Goal: Task Accomplishment & Management: Manage account settings

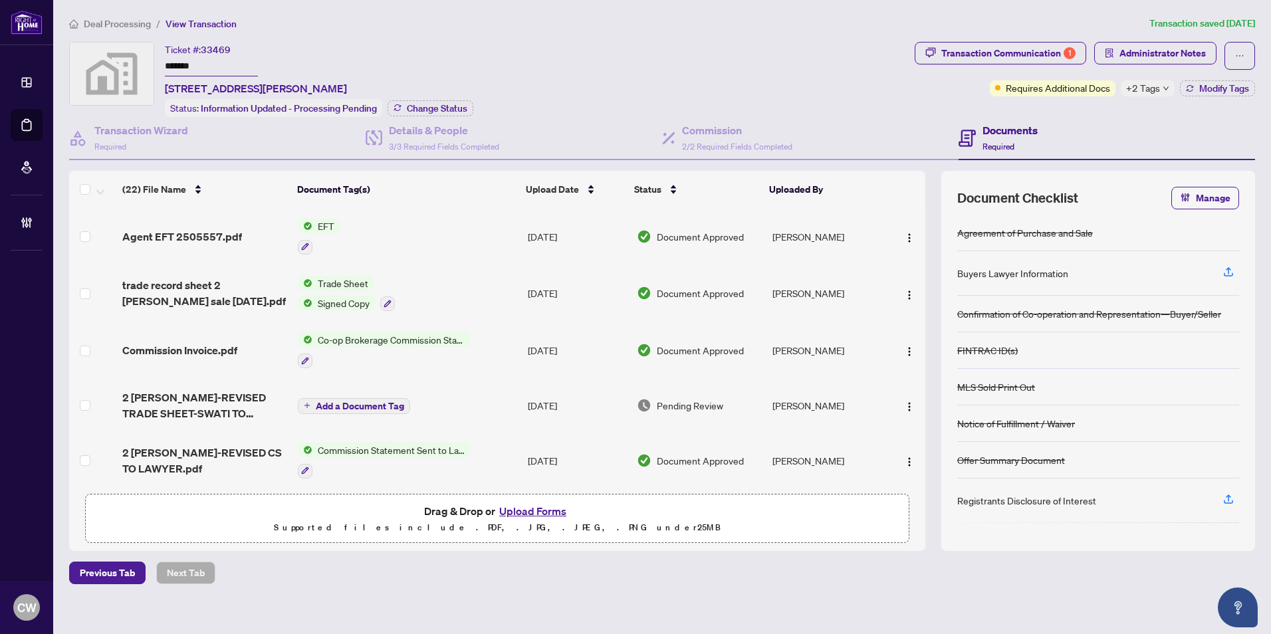
drag, startPoint x: 232, startPoint y: 67, endPoint x: 142, endPoint y: 56, distance: 91.1
click at [142, 56] on div "Ticket #: 33469 ******* [STREET_ADDRESS][PERSON_NAME] Status: Information Updat…" at bounding box center [489, 79] width 840 height 75
click at [425, 106] on span "Change Status" at bounding box center [437, 108] width 60 height 9
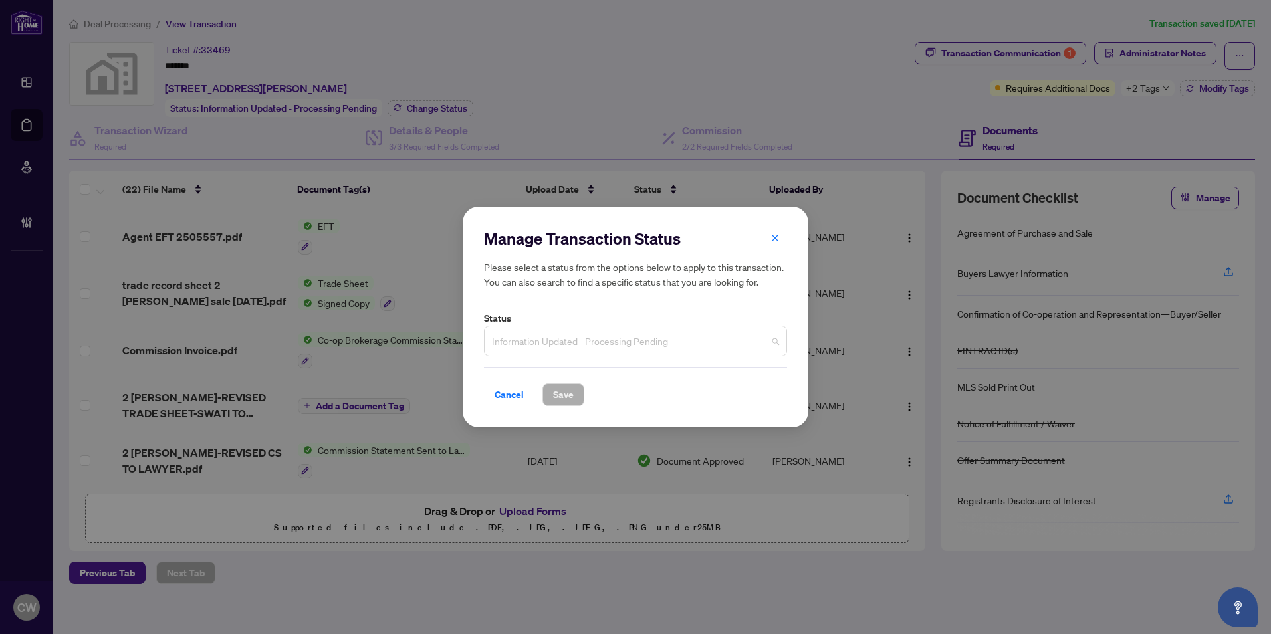
click at [635, 348] on span "Information Updated - Processing Pending" at bounding box center [635, 340] width 287 height 25
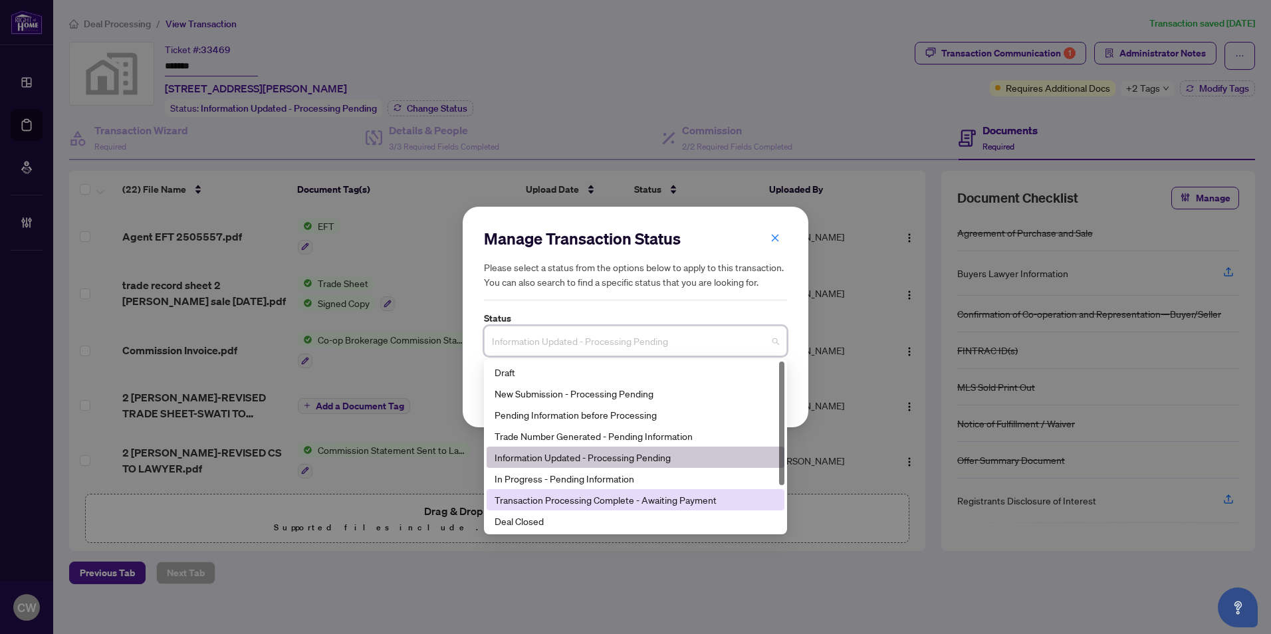
click at [591, 518] on div "Deal Closed" at bounding box center [636, 521] width 282 height 15
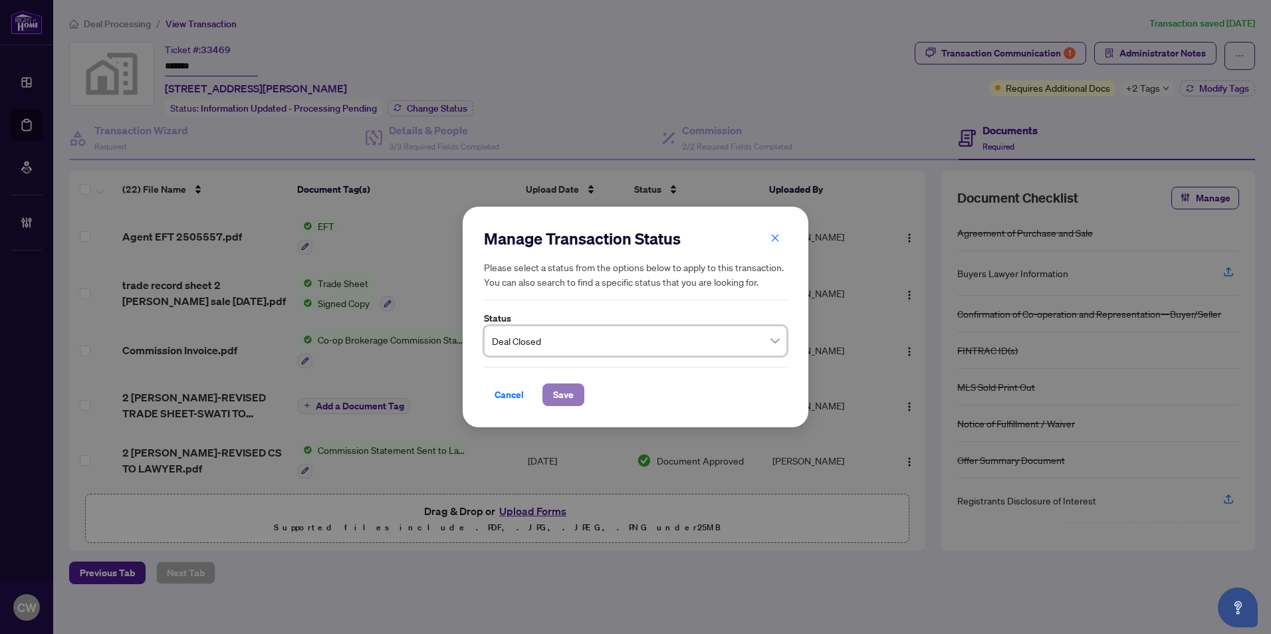
click at [563, 390] on span "Save" at bounding box center [563, 394] width 21 height 21
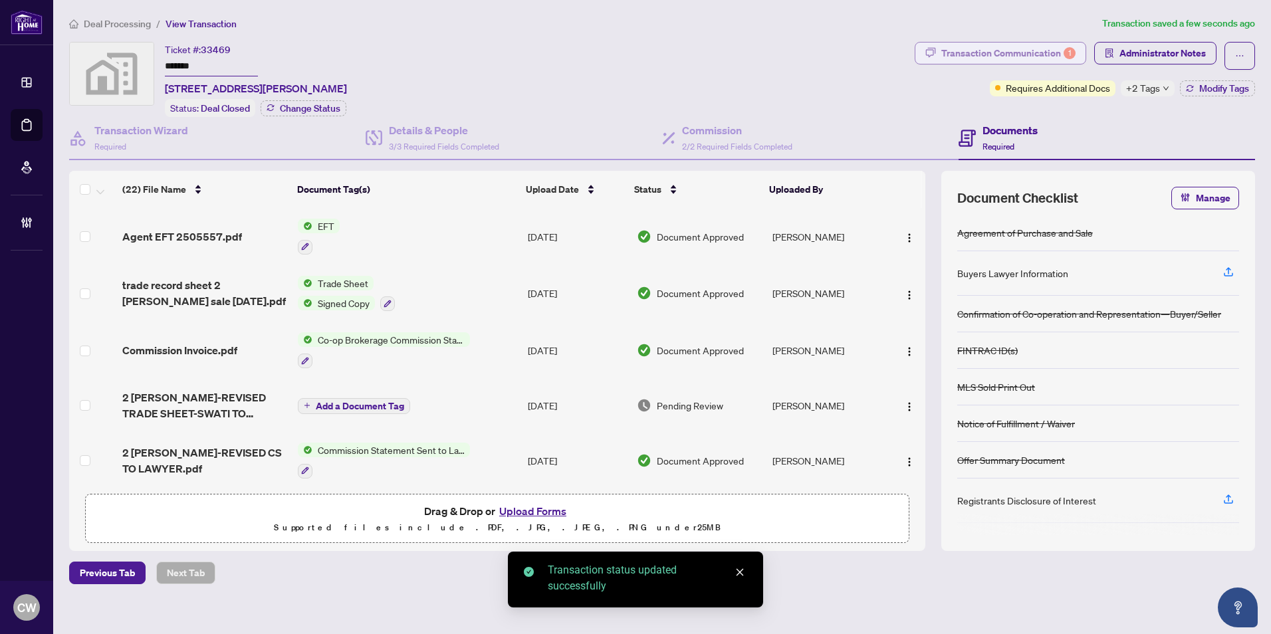
click at [1047, 45] on div "Transaction Communication 1" at bounding box center [1008, 53] width 134 height 21
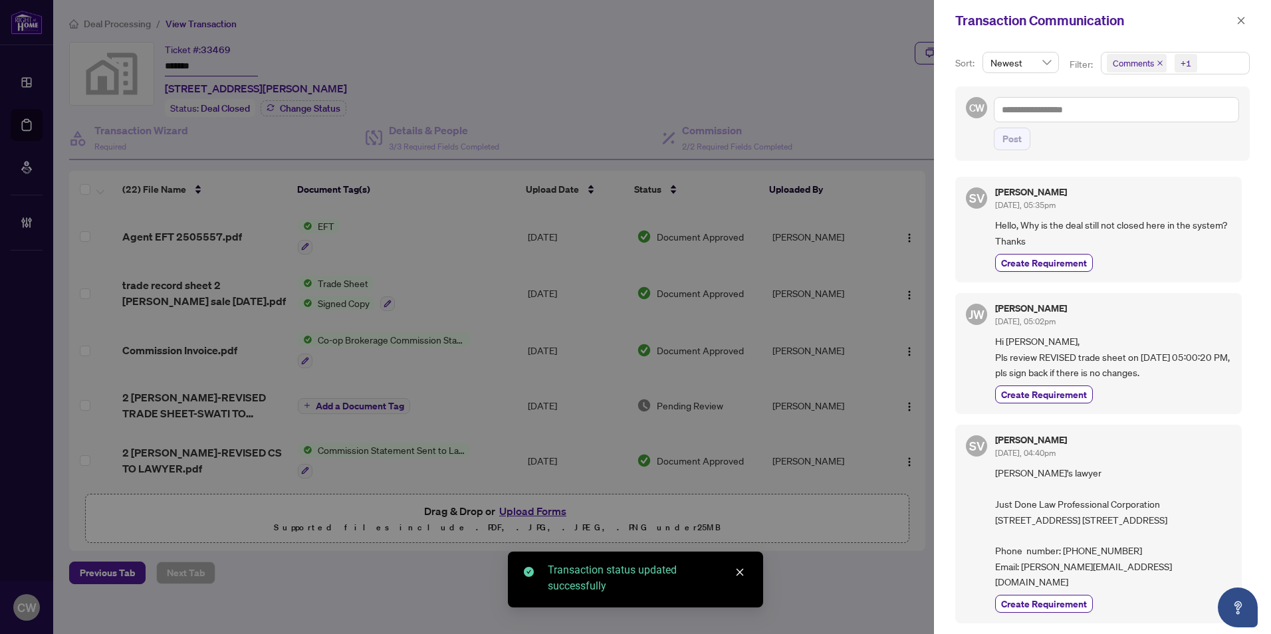
click at [1158, 61] on icon "close" at bounding box center [1159, 63] width 7 height 7
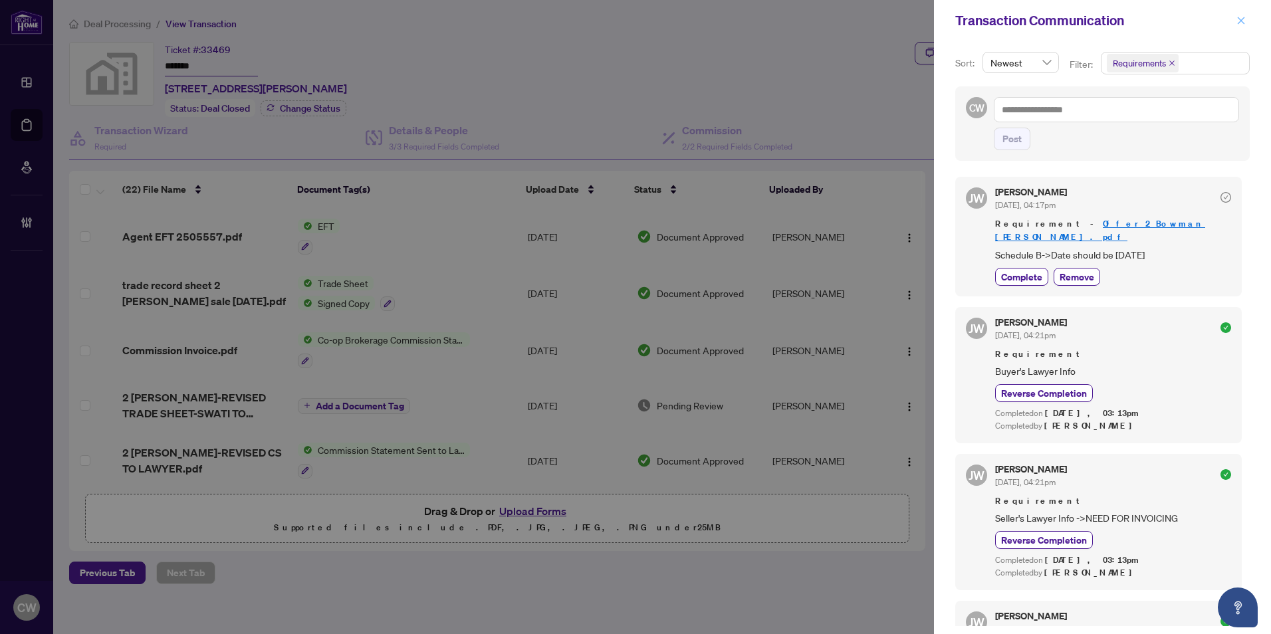
click at [1242, 22] on icon "close" at bounding box center [1241, 20] width 7 height 7
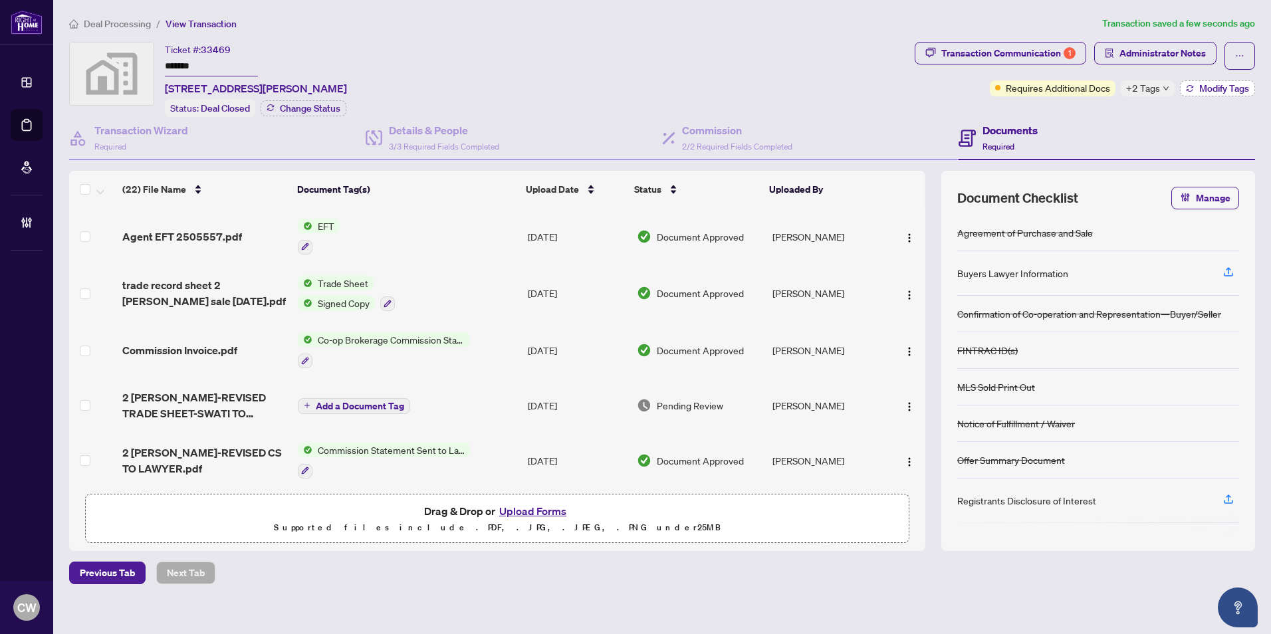
click at [1224, 85] on span "Modify Tags" at bounding box center [1224, 88] width 50 height 9
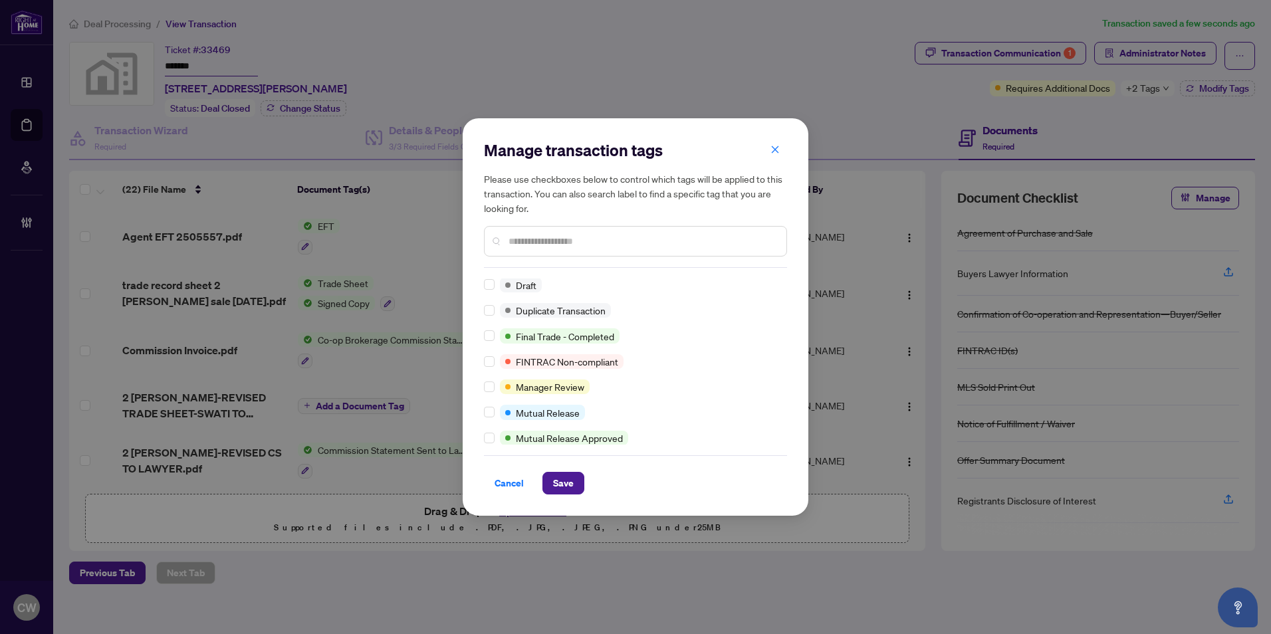
scroll to position [1, 0]
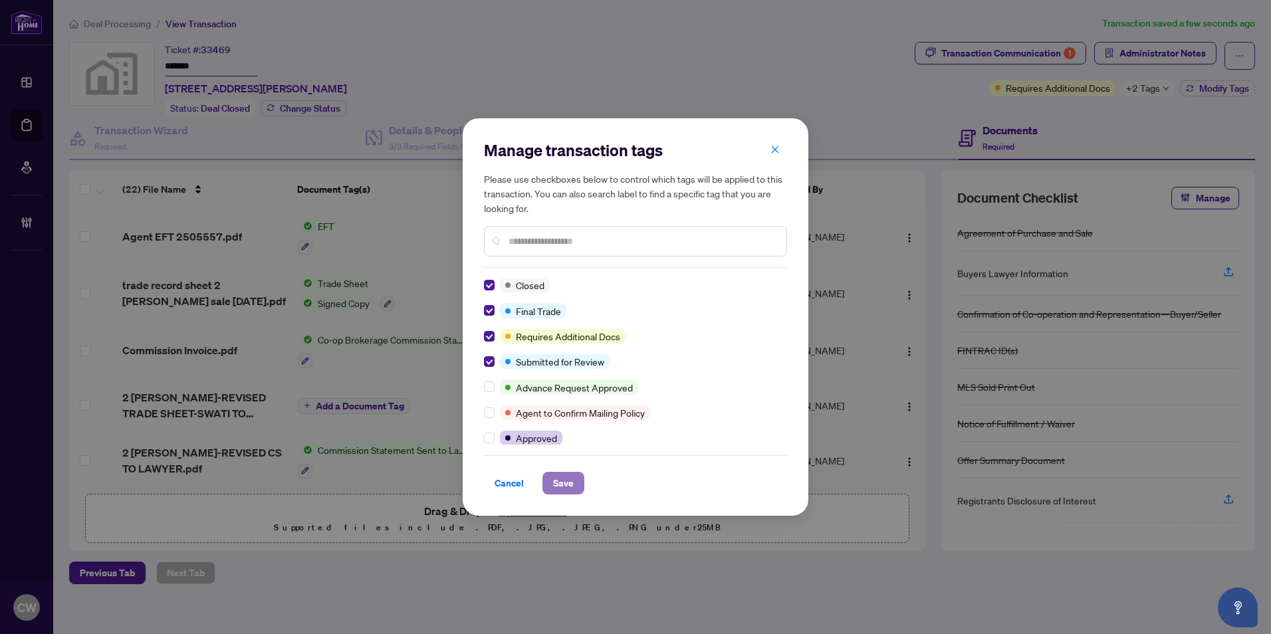
click at [583, 485] on button "Save" at bounding box center [563, 483] width 42 height 23
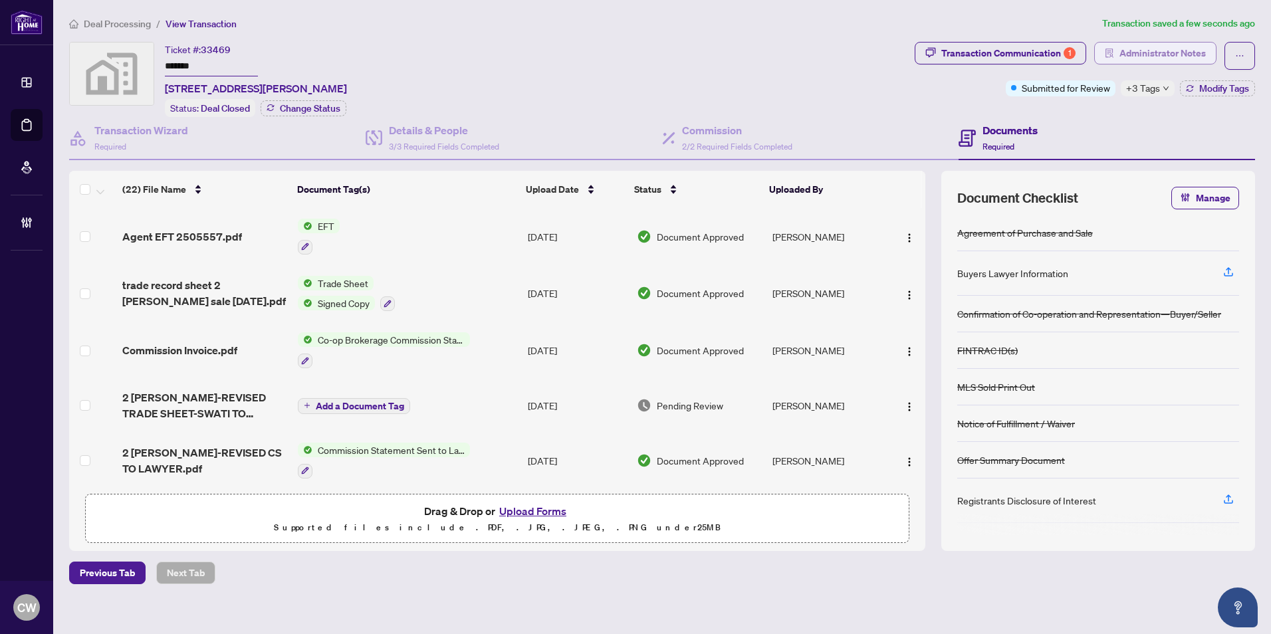
click at [1160, 63] on button "Administrator Notes" at bounding box center [1155, 53] width 122 height 23
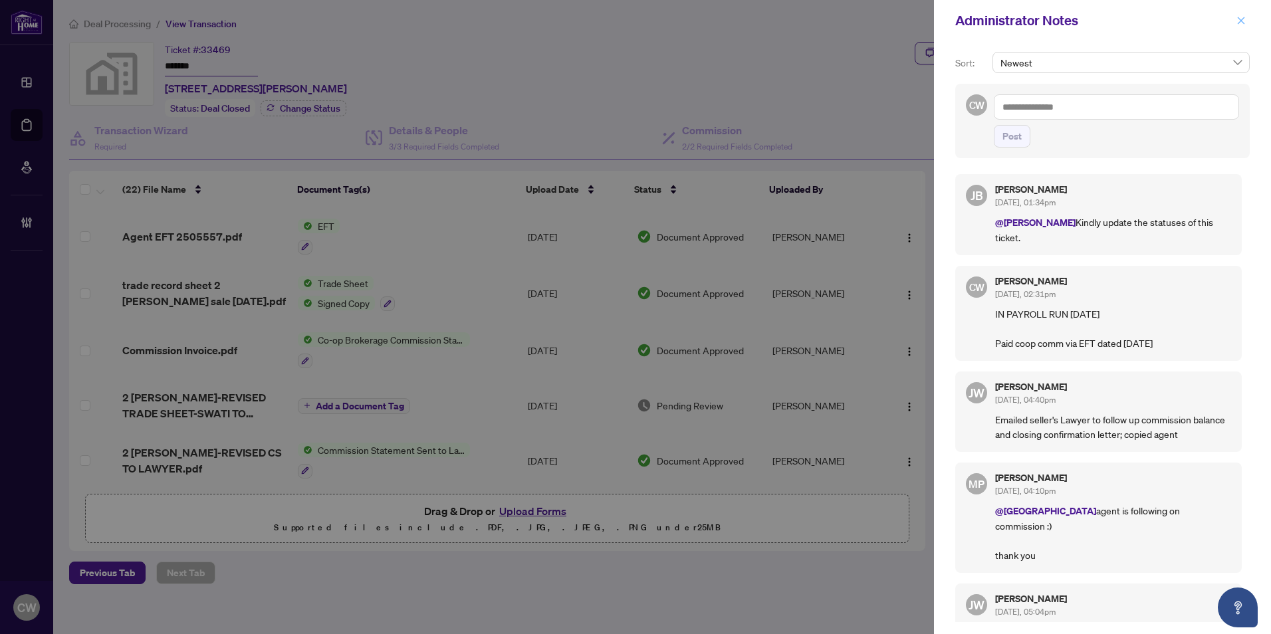
click at [1245, 19] on icon "close" at bounding box center [1240, 20] width 9 height 9
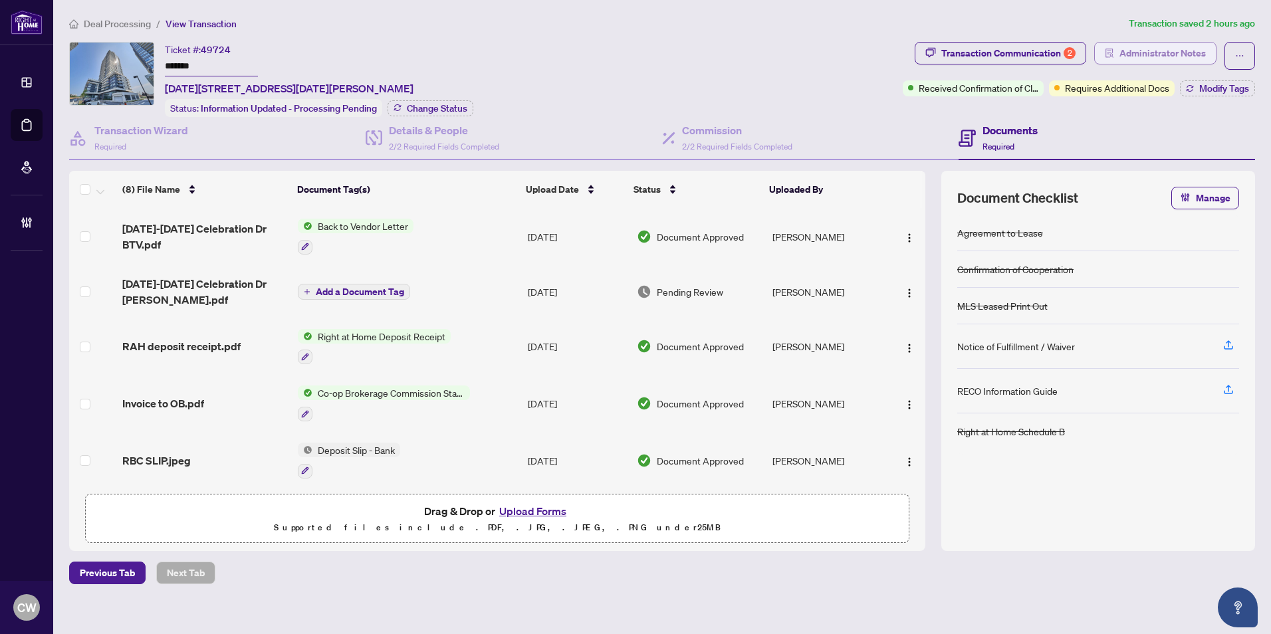
click at [1172, 46] on span "Administrator Notes" at bounding box center [1162, 53] width 86 height 21
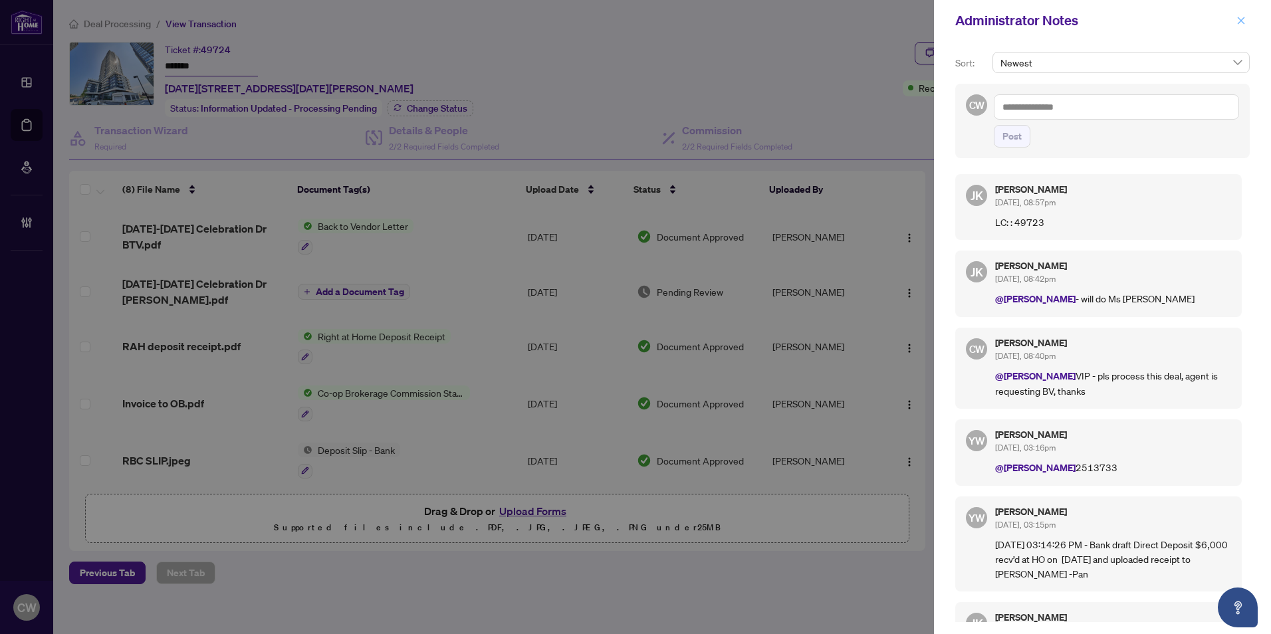
click at [1243, 25] on icon "close" at bounding box center [1240, 20] width 9 height 9
